Goal: Information Seeking & Learning: Compare options

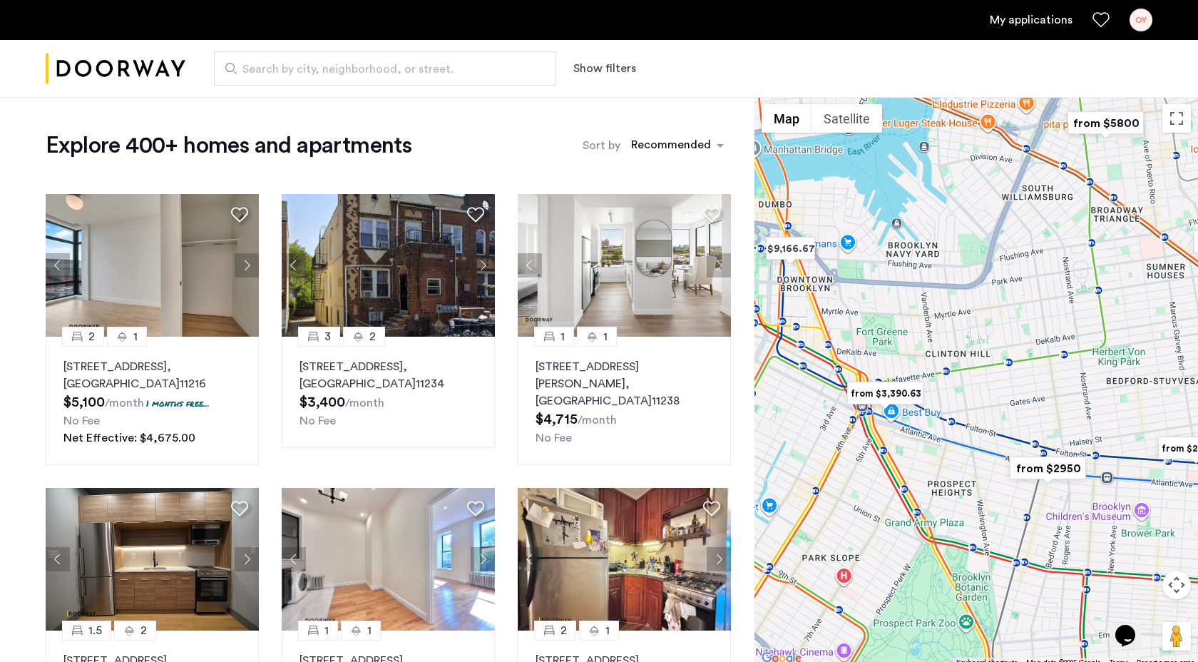
drag, startPoint x: 904, startPoint y: 312, endPoint x: 1076, endPoint y: 417, distance: 201.7
click at [1076, 417] on div at bounding box center [977, 382] width 444 height 571
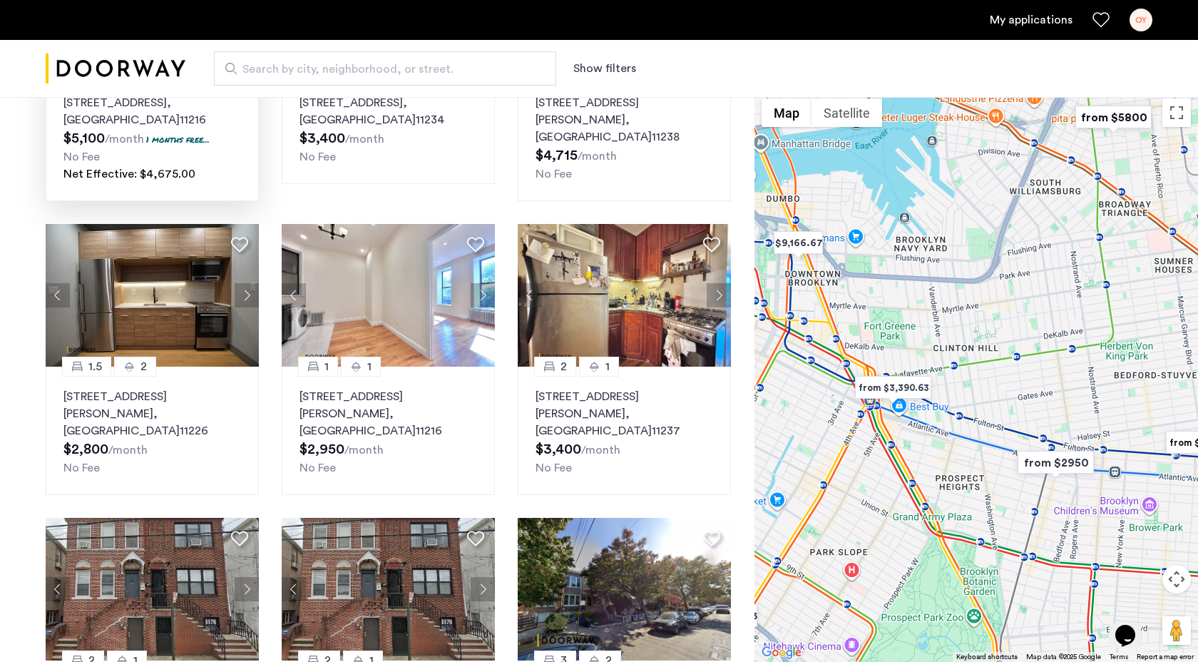
scroll to position [266, 0]
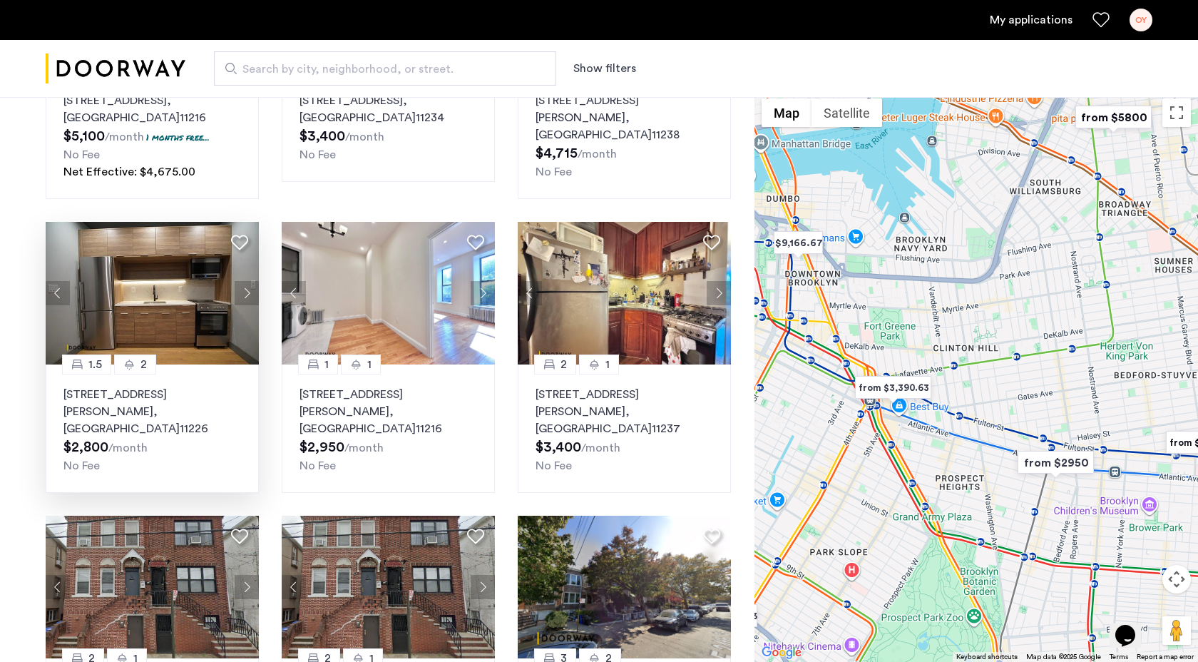
click at [241, 295] on button "Next apartment" at bounding box center [247, 293] width 24 height 24
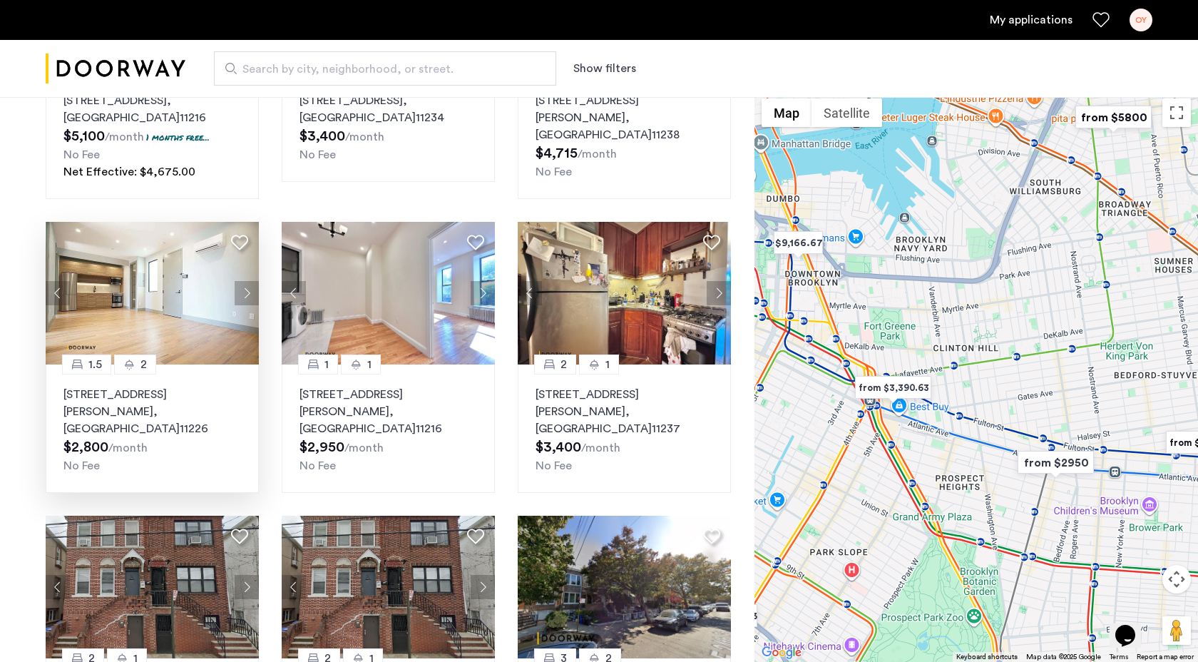
click at [241, 295] on button "Next apartment" at bounding box center [247, 293] width 24 height 24
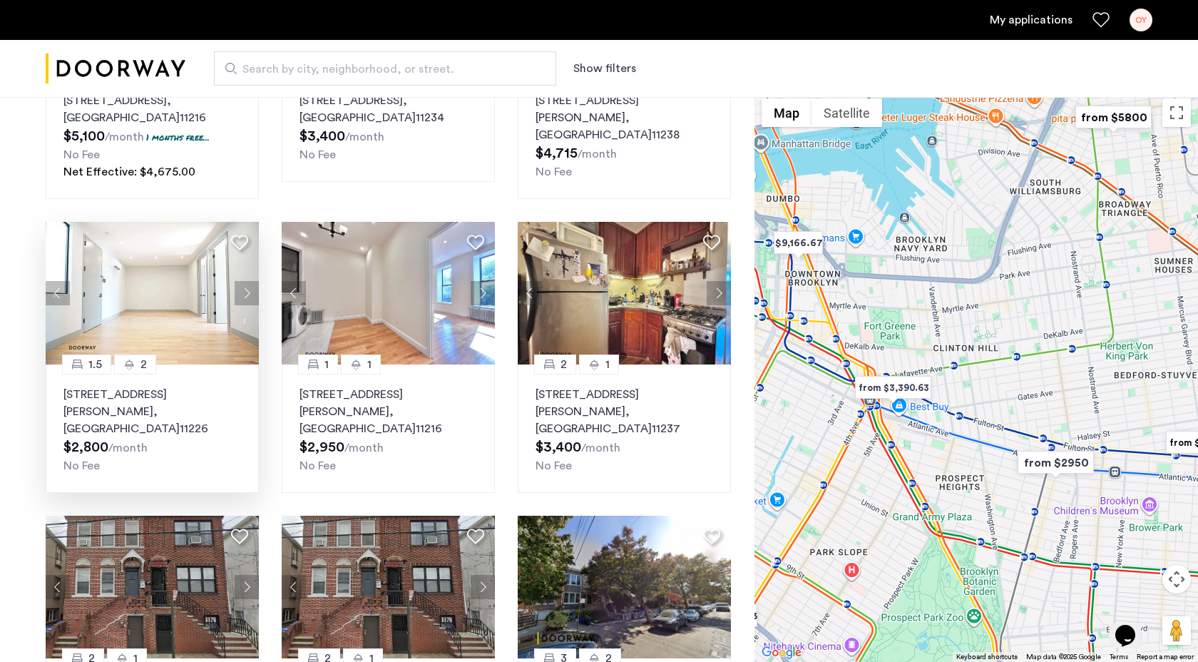
click at [241, 296] on button "Next apartment" at bounding box center [247, 293] width 24 height 24
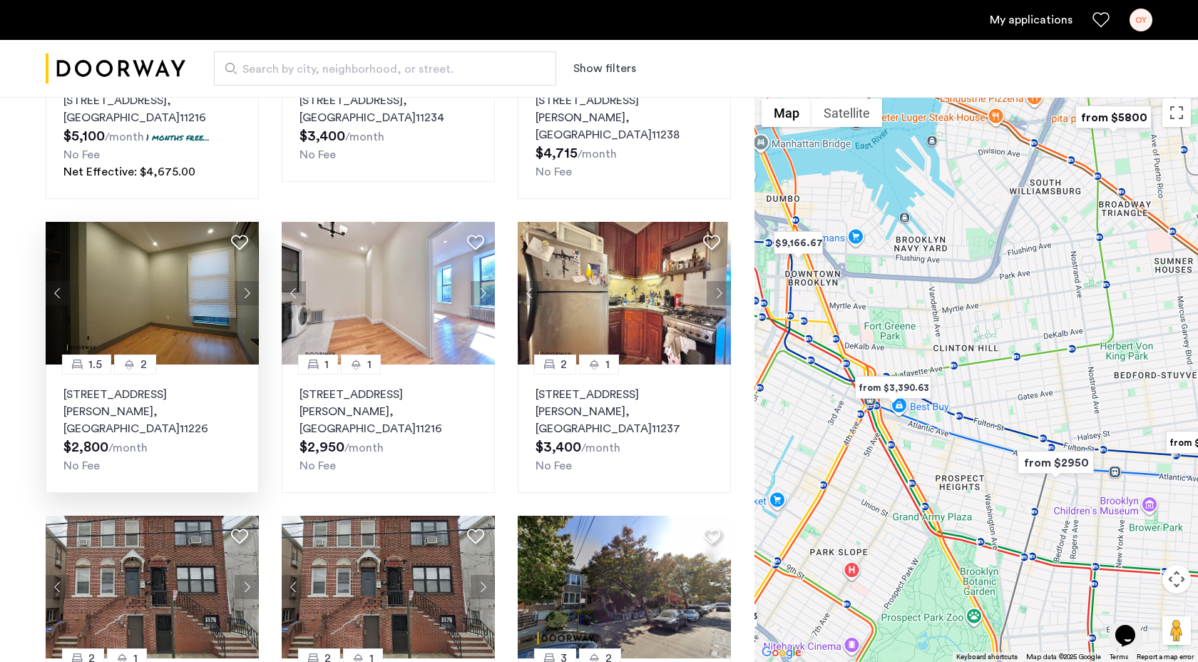
click at [241, 296] on button "Next apartment" at bounding box center [247, 293] width 24 height 24
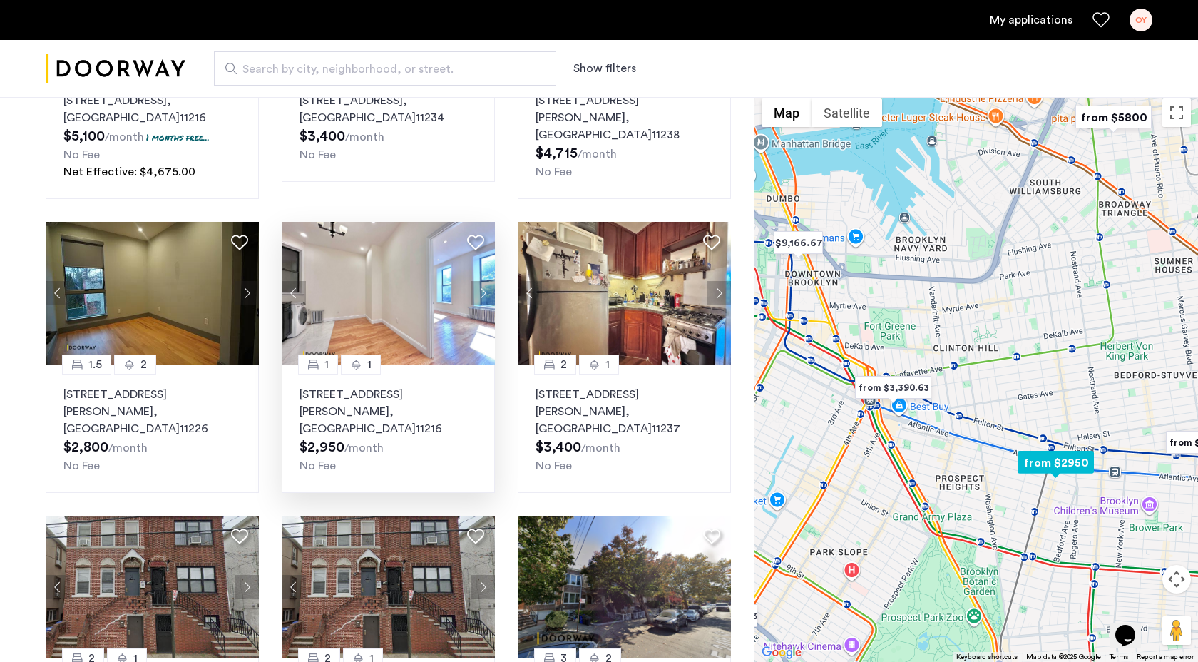
click at [484, 295] on button "Next apartment" at bounding box center [483, 293] width 24 height 24
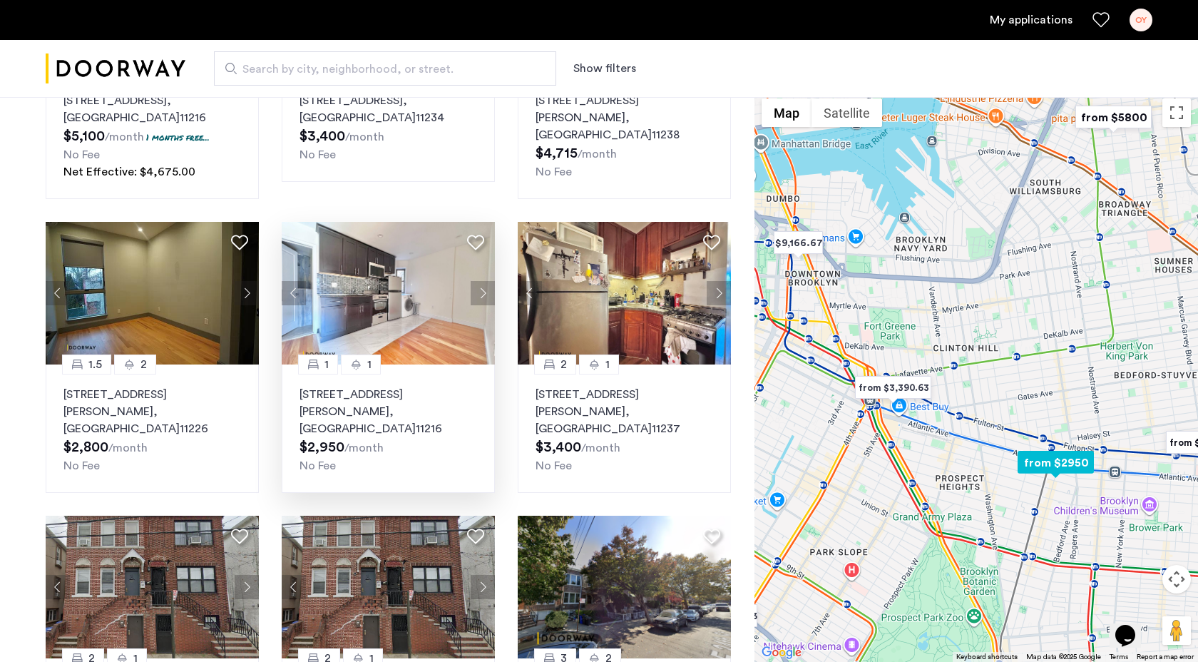
click at [484, 297] on button "Next apartment" at bounding box center [483, 293] width 24 height 24
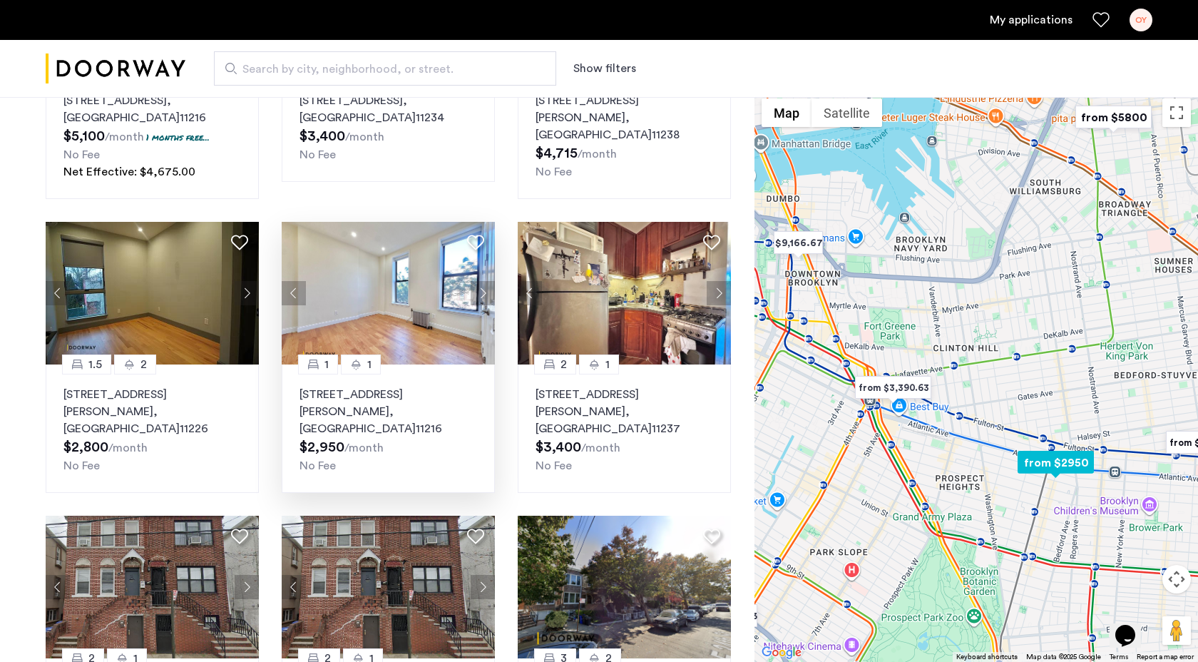
click at [484, 297] on button "Next apartment" at bounding box center [483, 293] width 24 height 24
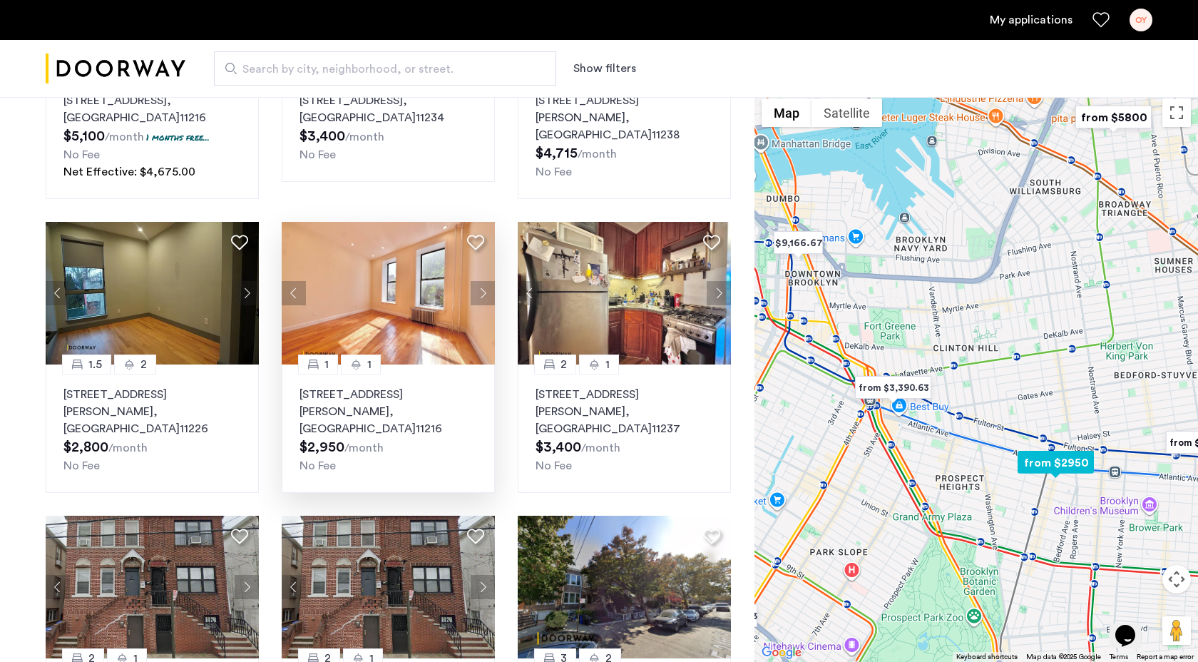
scroll to position [502, 0]
